Goal: Transaction & Acquisition: Purchase product/service

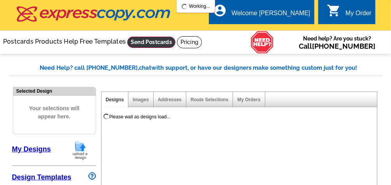
select select "785"
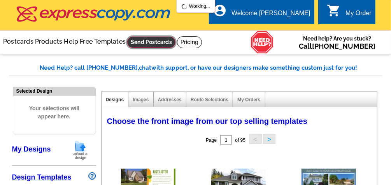
click at [150, 41] on link at bounding box center [151, 42] width 48 height 11
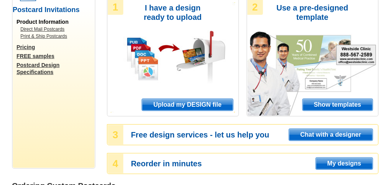
scroll to position [93, 0]
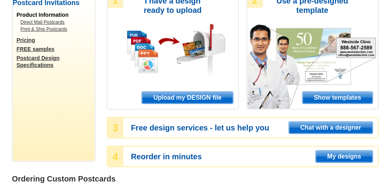
click at [173, 100] on span "Upload my DESIGN file" at bounding box center [187, 98] width 91 height 12
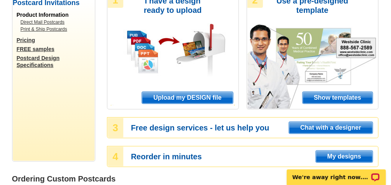
scroll to position [0, 0]
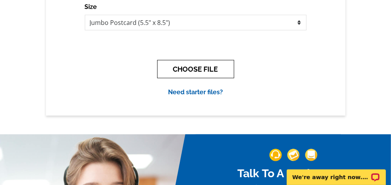
click at [180, 66] on button "CHOOSE FILE" at bounding box center [195, 69] width 77 height 18
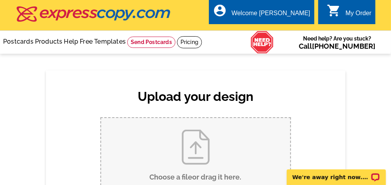
click at [207, 159] on input "Choose a file or drag it here ." at bounding box center [195, 157] width 189 height 78
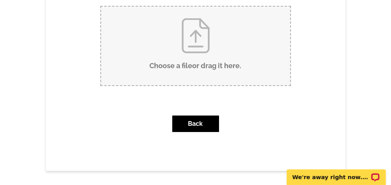
scroll to position [124, 0]
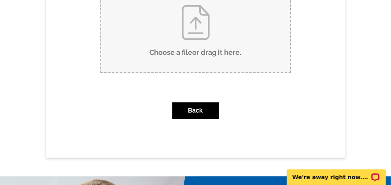
type input "C:\fakepath\Just Listed Lois Lane.tif"
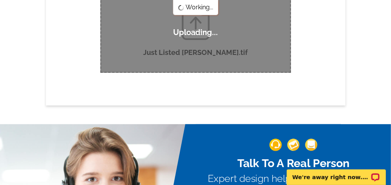
scroll to position [0, 0]
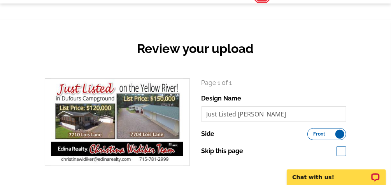
scroll to position [93, 0]
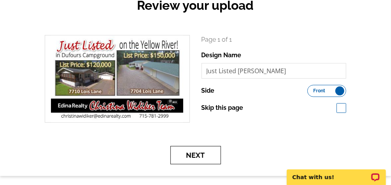
click at [198, 151] on button "Next" at bounding box center [195, 155] width 51 height 18
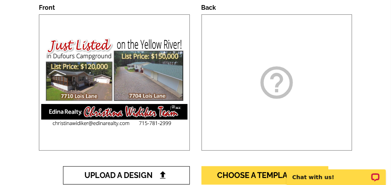
click at [152, 175] on span "Upload A Design" at bounding box center [126, 174] width 84 height 9
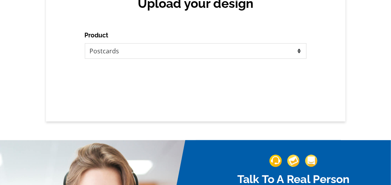
scroll to position [93, 0]
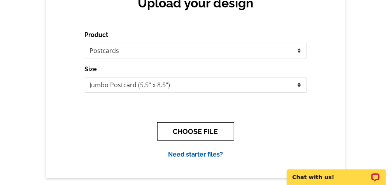
click at [201, 129] on button "CHOOSE FILE" at bounding box center [195, 131] width 77 height 18
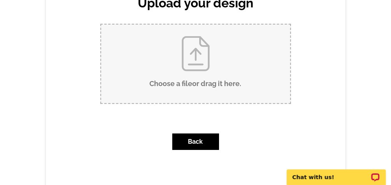
click at [184, 63] on input "Choose a file or drag it here ." at bounding box center [195, 63] width 189 height 78
type input "C:\fakepath\Just Listed BACK [PERSON_NAME].tif"
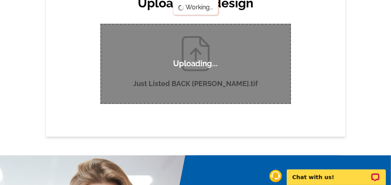
scroll to position [0, 0]
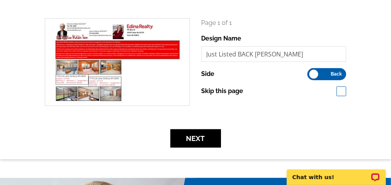
scroll to position [124, 0]
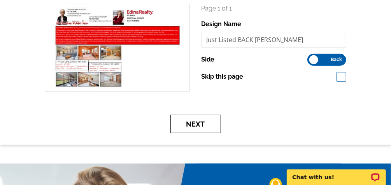
click at [193, 120] on button "Next" at bounding box center [195, 124] width 51 height 18
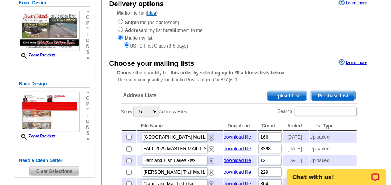
click at [291, 92] on span "Upload List" at bounding box center [286, 95] width 38 height 9
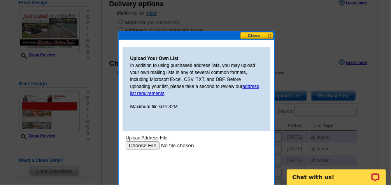
click at [147, 144] on input "file" at bounding box center [174, 145] width 98 height 8
click at [147, 145] on input "file" at bounding box center [174, 145] width 98 height 8
click at [249, 33] on button at bounding box center [257, 35] width 34 height 7
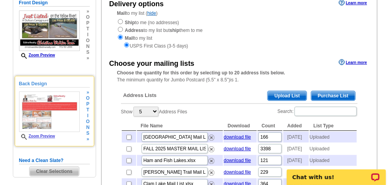
click at [65, 121] on img at bounding box center [49, 111] width 61 height 40
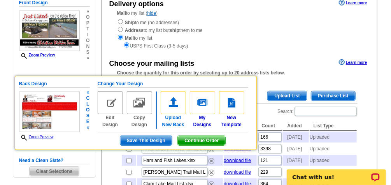
click at [169, 108] on img at bounding box center [172, 102] width 25 height 23
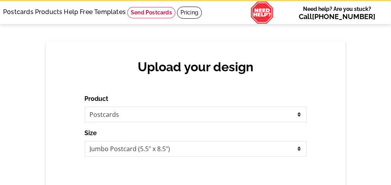
scroll to position [93, 0]
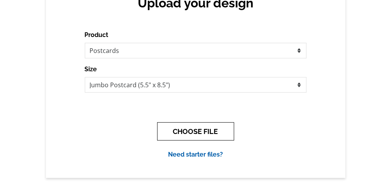
click at [196, 134] on button "CHOOSE FILE" at bounding box center [195, 131] width 77 height 18
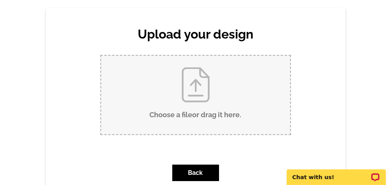
scroll to position [0, 0]
click at [189, 99] on input "Choose a file or drag it here ." at bounding box center [195, 95] width 189 height 78
type input "C:\fakepath\Just Listed BACK Lois Lane.tif"
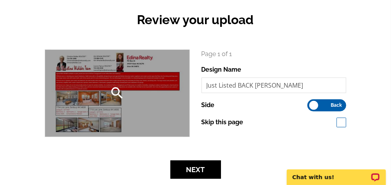
scroll to position [93, 0]
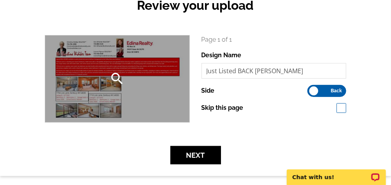
click at [113, 73] on icon "search" at bounding box center [117, 79] width 16 height 16
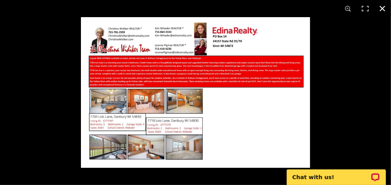
click at [383, 5] on button at bounding box center [381, 8] width 17 height 17
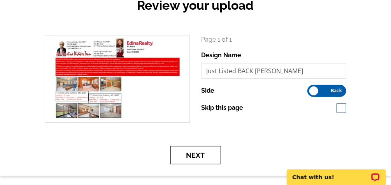
click at [204, 155] on button "Next" at bounding box center [195, 155] width 51 height 18
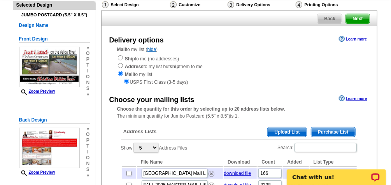
scroll to position [93, 0]
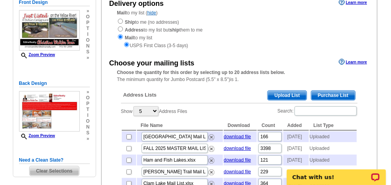
click at [290, 95] on span "Upload List" at bounding box center [286, 95] width 38 height 9
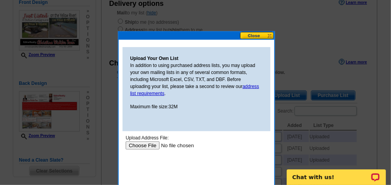
scroll to position [0, 0]
click at [145, 144] on input "file" at bounding box center [174, 145] width 98 height 8
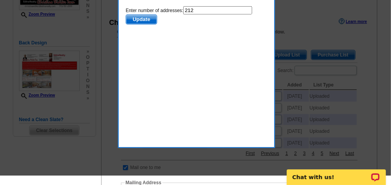
scroll to position [124, 0]
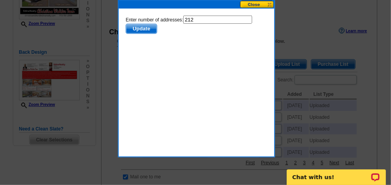
click at [136, 26] on span "Update" at bounding box center [141, 28] width 31 height 9
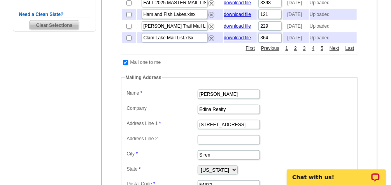
scroll to position [249, 0]
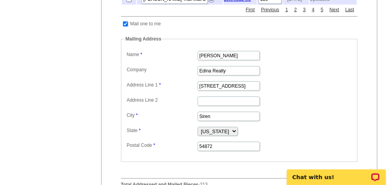
scroll to position [280, 0]
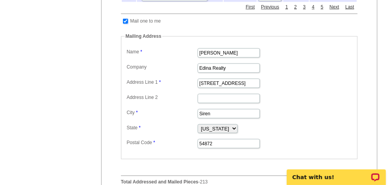
click at [123, 24] on input "checkbox" at bounding box center [125, 21] width 5 height 5
checkbox input "false"
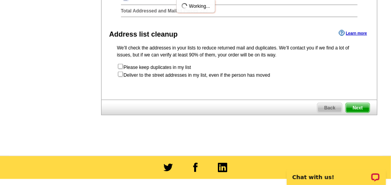
scroll to position [311, 0]
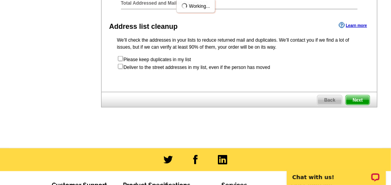
click at [361, 105] on span "Next" at bounding box center [356, 99] width 23 height 9
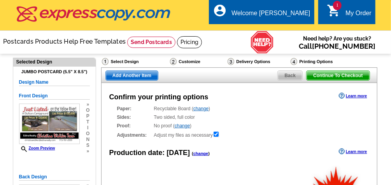
radio input "false"
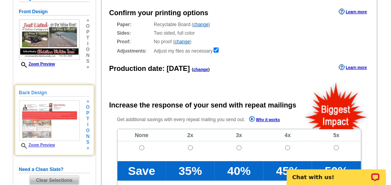
scroll to position [93, 0]
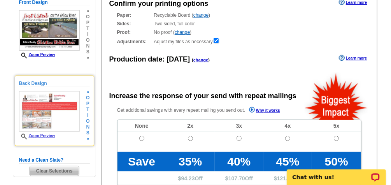
click at [45, 134] on link "Zoom Preview" at bounding box center [37, 135] width 36 height 4
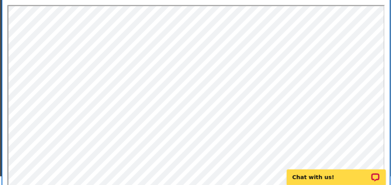
scroll to position [124, 0]
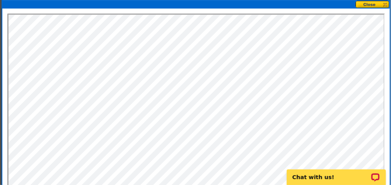
click at [367, 2] on button at bounding box center [372, 4] width 34 height 7
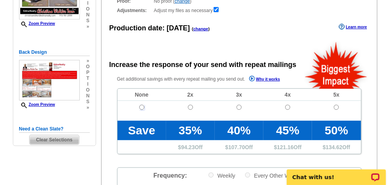
click at [141, 106] on input "radio" at bounding box center [141, 107] width 5 height 5
radio input "true"
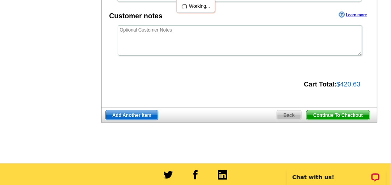
scroll to position [311, 0]
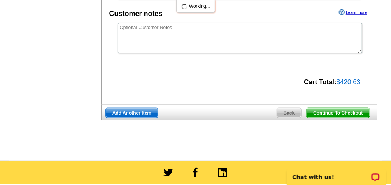
click at [321, 110] on span "Continue To Checkout" at bounding box center [337, 112] width 63 height 9
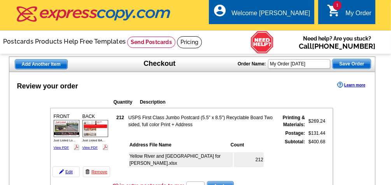
type input "HURRY40"
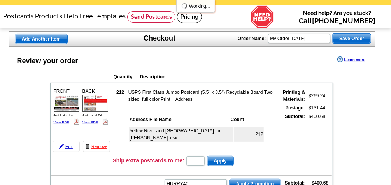
click at [259, 115] on th "Count" at bounding box center [246, 119] width 33 height 8
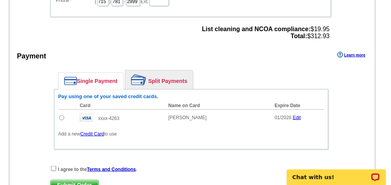
scroll to position [342, 0]
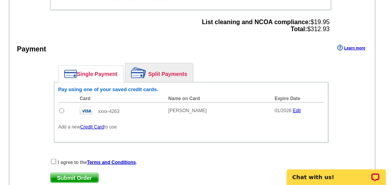
click at [59, 108] on input "radio" at bounding box center [61, 110] width 5 height 5
radio input "true"
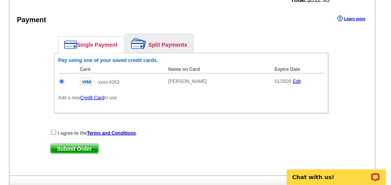
scroll to position [404, 0]
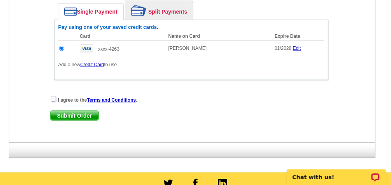
click at [52, 96] on input "checkbox" at bounding box center [53, 98] width 5 height 5
checkbox input "true"
click at [75, 111] on span "Submit Order" at bounding box center [75, 115] width 48 height 9
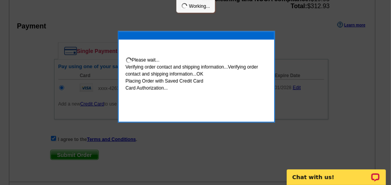
scroll to position [443, 0]
